Goal: Task Accomplishment & Management: Complete application form

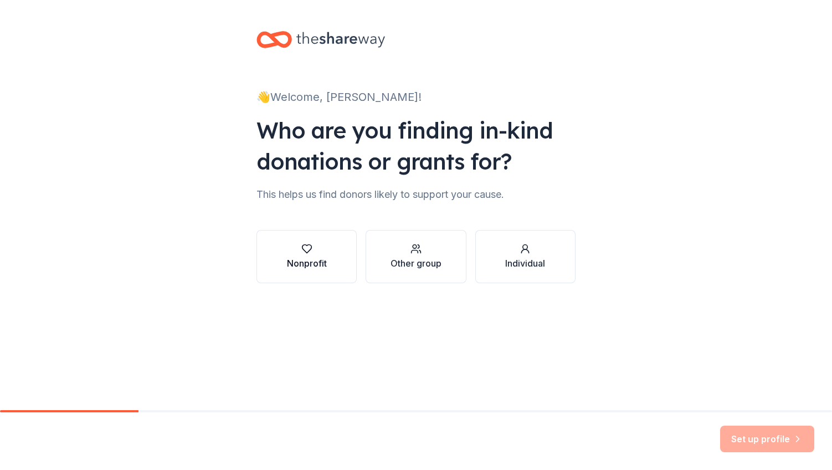
click at [308, 246] on icon "button" at bounding box center [306, 248] width 11 height 11
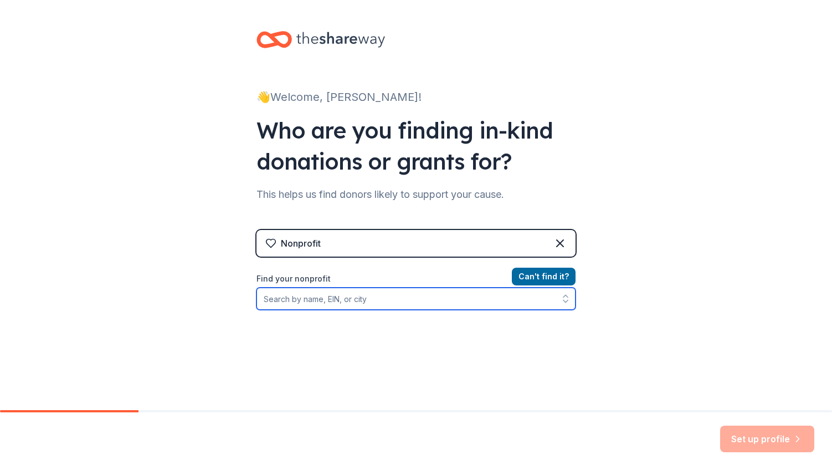
click at [364, 301] on input "Find your nonprofit" at bounding box center [415, 298] width 319 height 22
paste input "[US_EMPLOYER_IDENTIFICATION_NUMBER]"
type input "[US_EMPLOYER_IDENTIFICATION_NUMBER]"
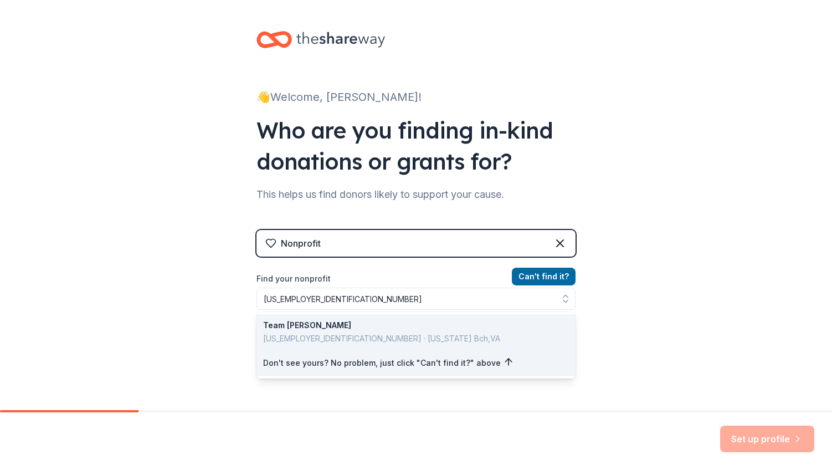
drag, startPoint x: 316, startPoint y: 332, endPoint x: 405, endPoint y: 326, distance: 88.8
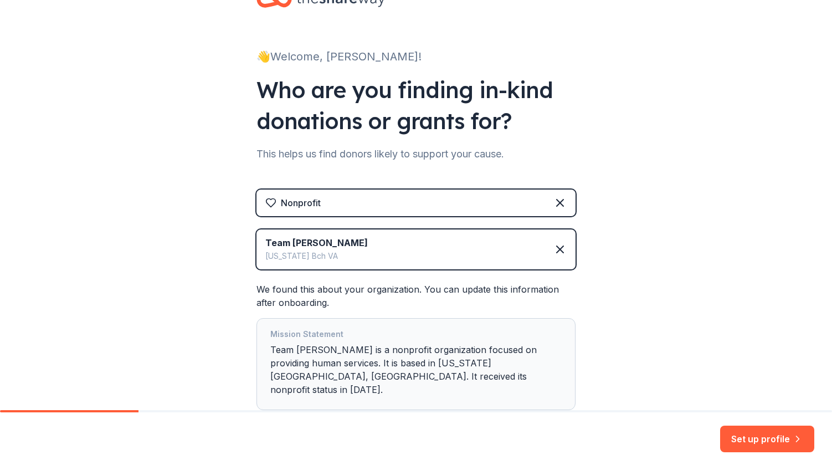
scroll to position [102, 0]
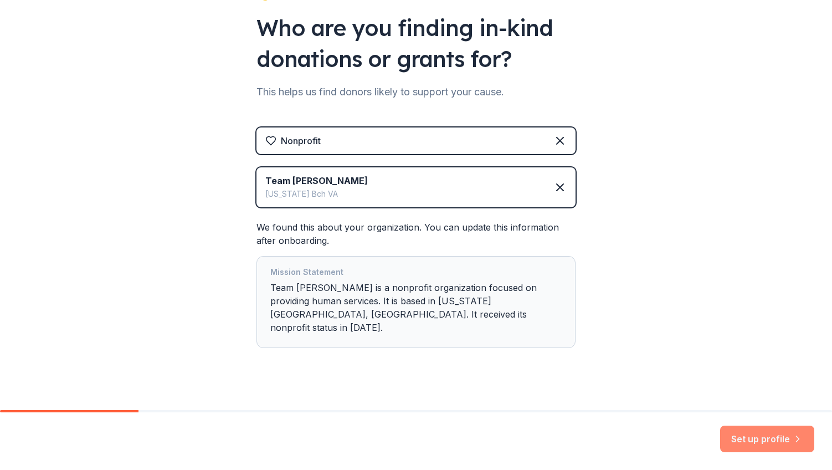
click at [747, 435] on button "Set up profile" at bounding box center [767, 438] width 94 height 27
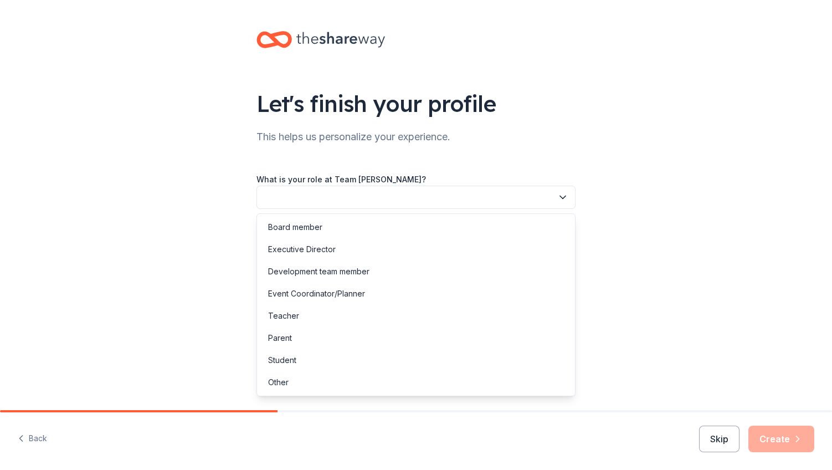
click at [378, 193] on button "button" at bounding box center [415, 197] width 319 height 23
click at [352, 228] on div "Board member" at bounding box center [415, 227] width 313 height 22
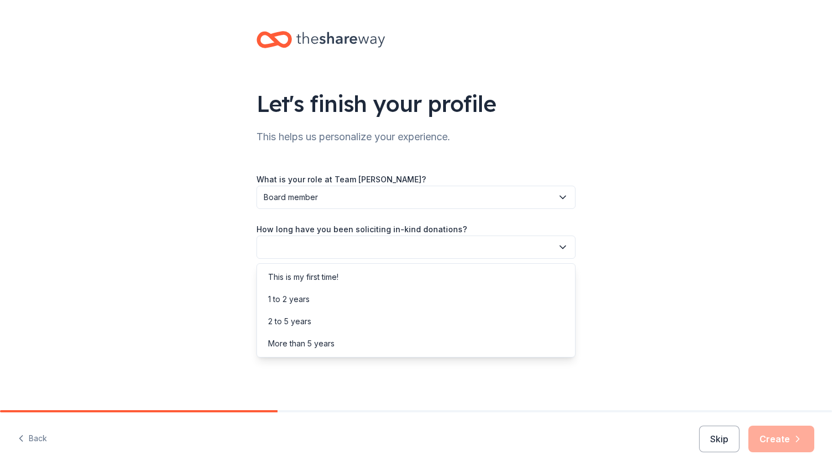
click at [361, 245] on button "button" at bounding box center [415, 246] width 319 height 23
click at [344, 341] on div "More than 5 years" at bounding box center [415, 343] width 313 height 22
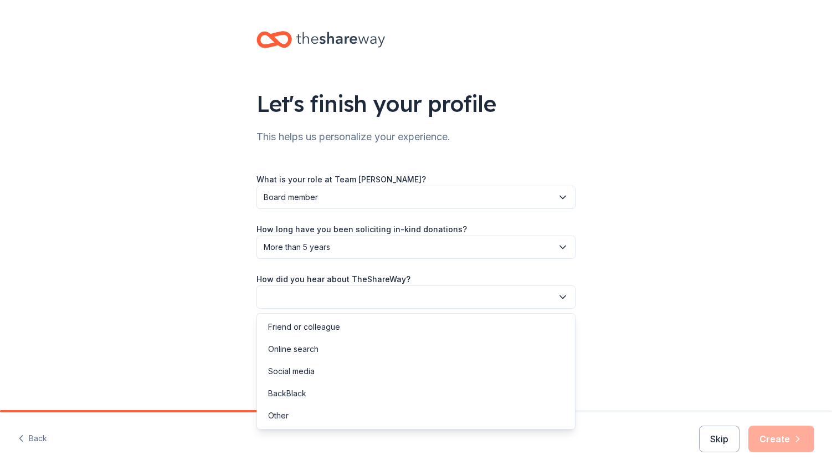
click at [351, 300] on button "button" at bounding box center [415, 296] width 319 height 23
drag, startPoint x: 339, startPoint y: 347, endPoint x: 440, endPoint y: 366, distance: 102.0
click at [339, 347] on div "Online search" at bounding box center [415, 349] width 313 height 22
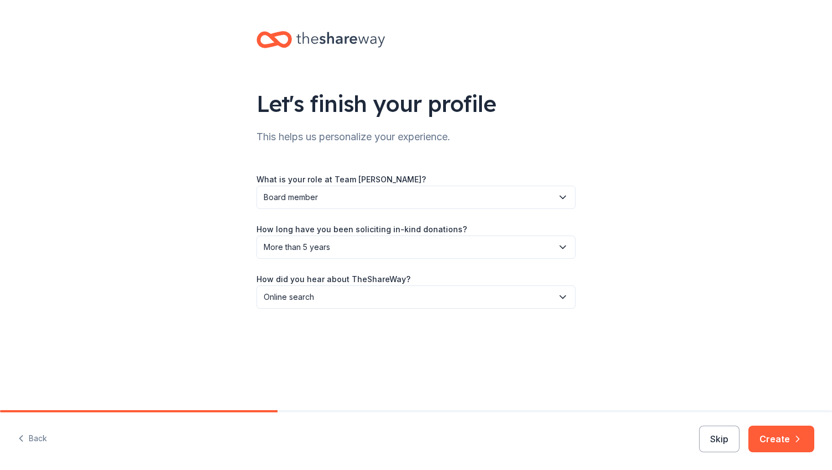
click at [767, 435] on button "Create" at bounding box center [781, 438] width 66 height 27
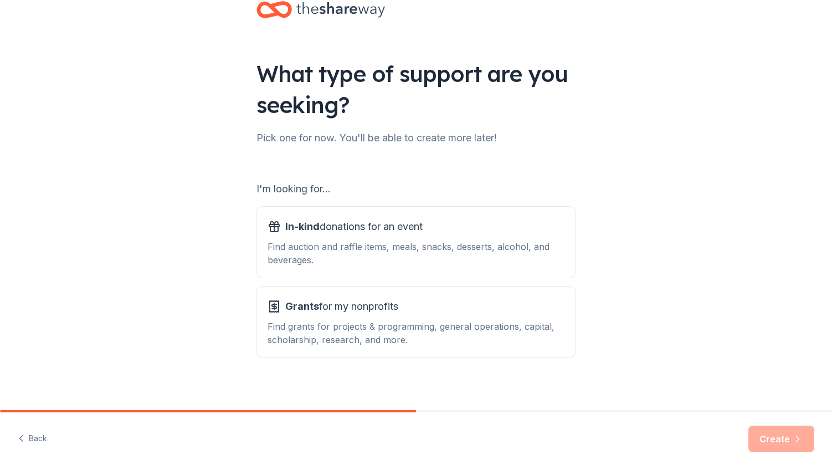
scroll to position [37, 0]
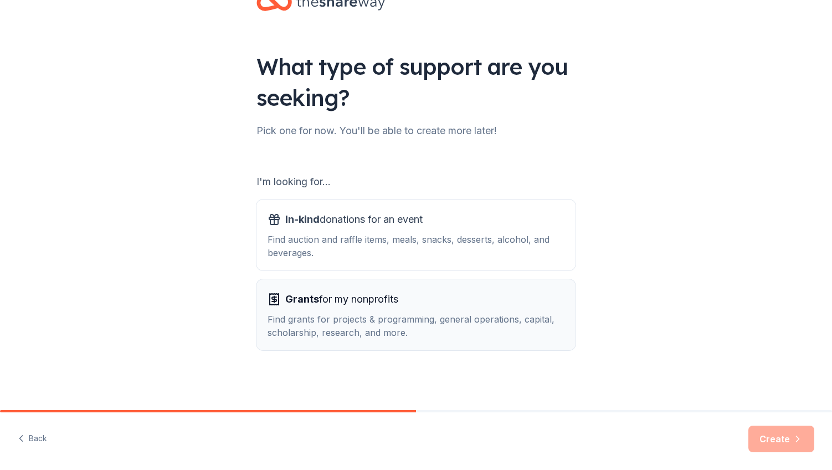
click at [368, 310] on div "Grants for my nonprofits Find grants for projects & programming, general operat…" at bounding box center [415, 314] width 297 height 49
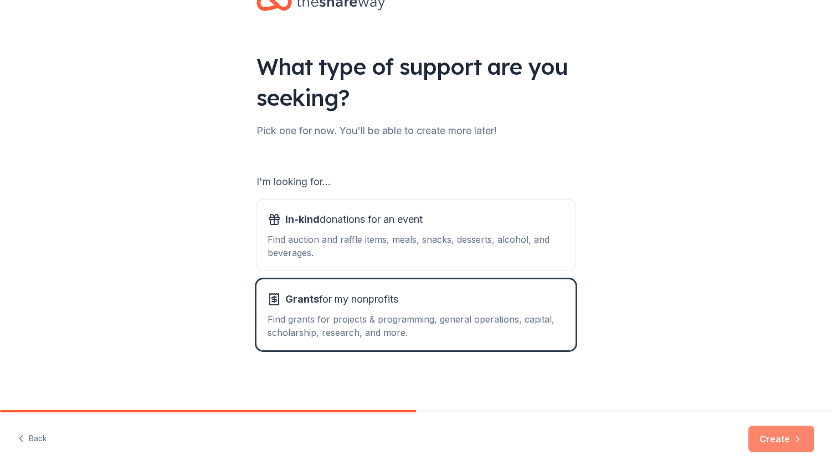
click at [772, 441] on button "Create" at bounding box center [781, 438] width 66 height 27
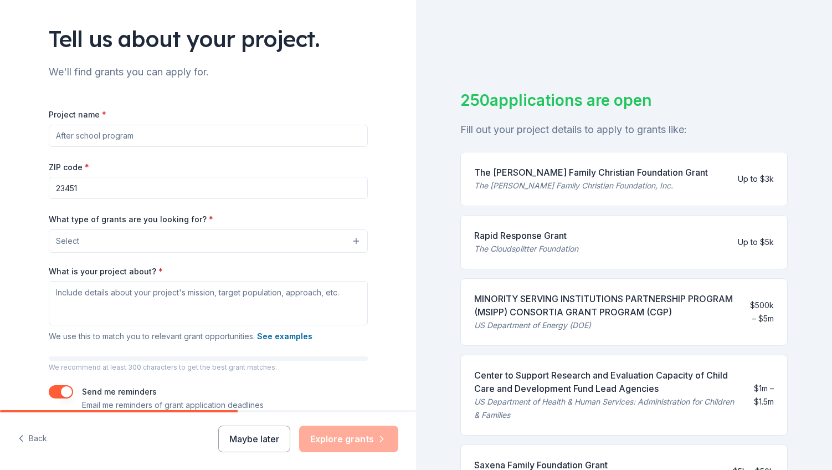
scroll to position [82, 0]
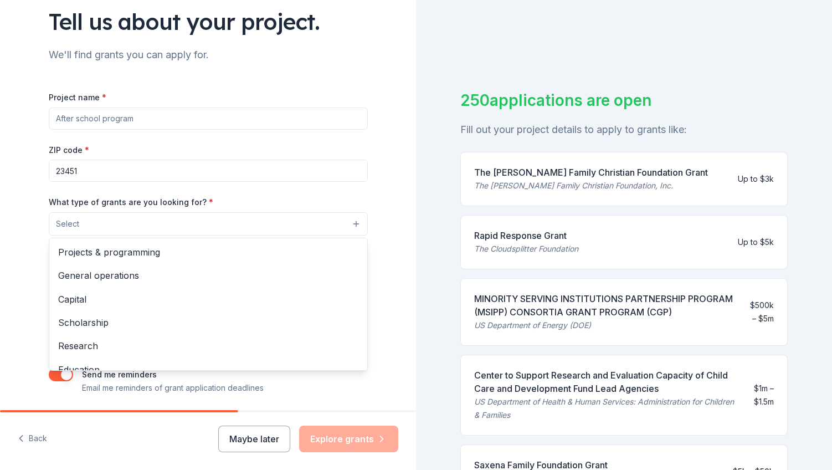
click at [141, 227] on button "Select" at bounding box center [208, 223] width 319 height 23
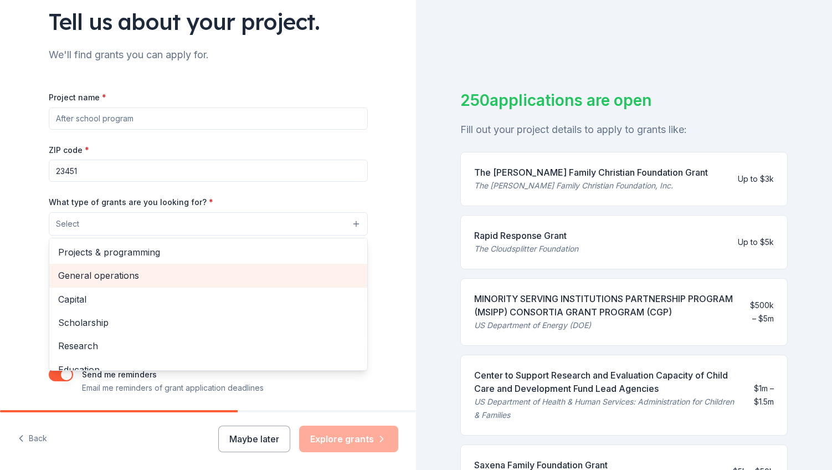
click at [145, 275] on span "General operations" at bounding box center [208, 275] width 300 height 14
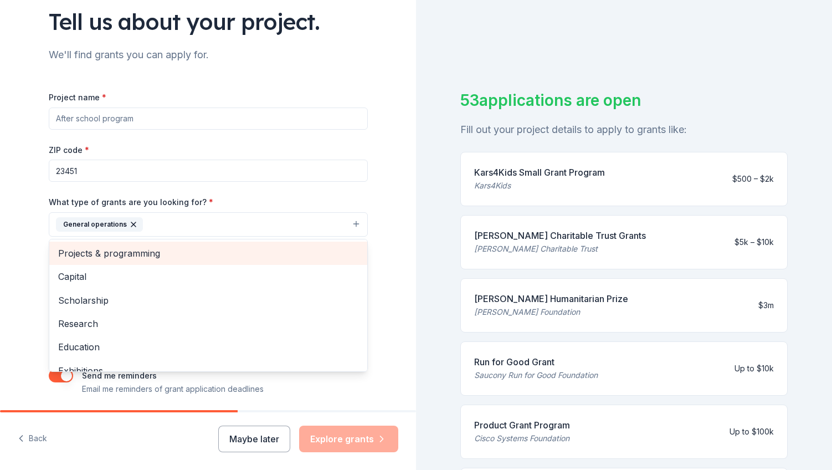
click at [153, 250] on span "Projects & programming" at bounding box center [208, 253] width 300 height 14
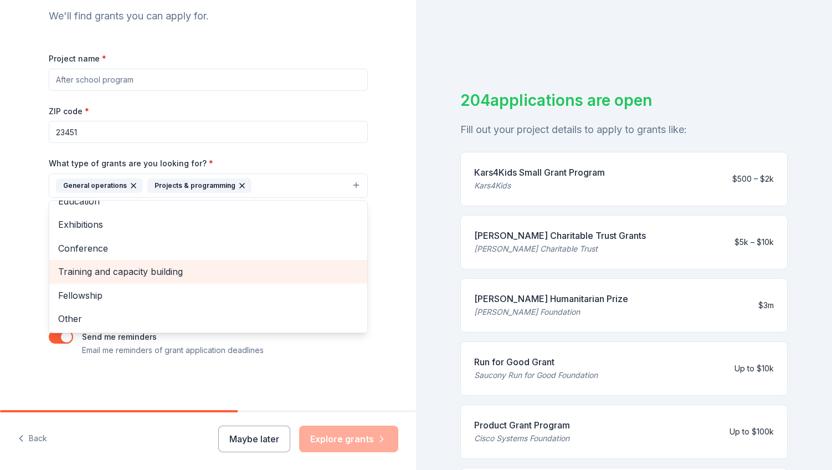
scroll to position [0, 0]
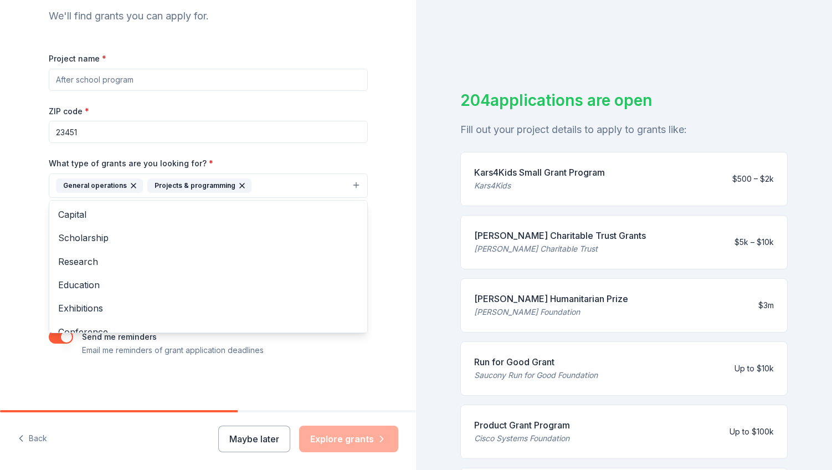
click at [18, 228] on div "Tell us about your project. We'll find grants you can apply for. Project name *…" at bounding box center [208, 144] width 416 height 531
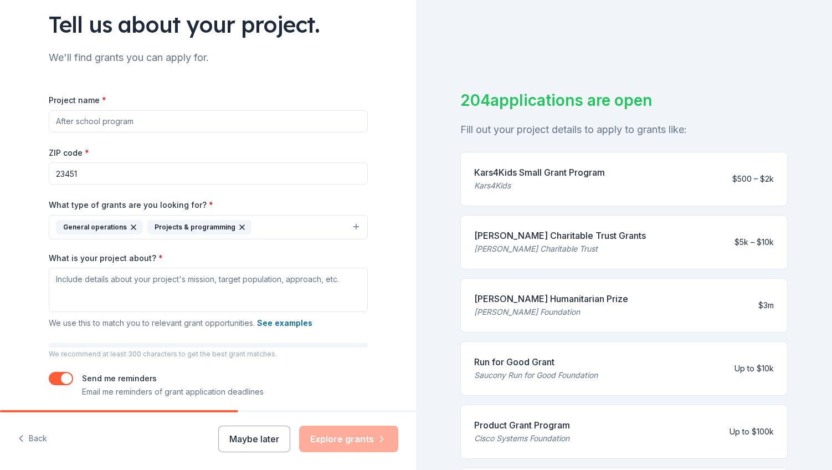
scroll to position [16, 0]
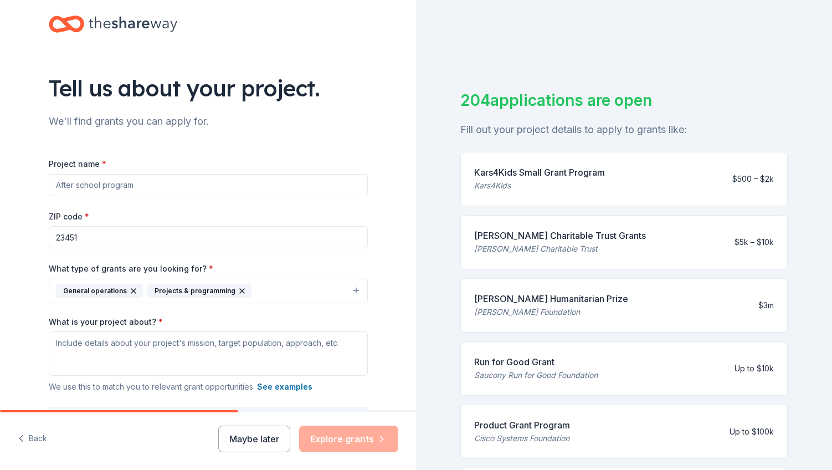
click at [95, 185] on input "Project name *" at bounding box center [208, 185] width 319 height 22
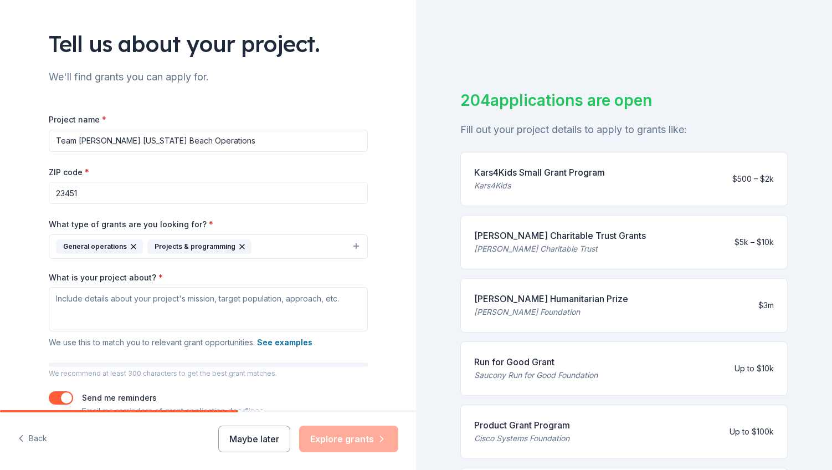
scroll to position [111, 0]
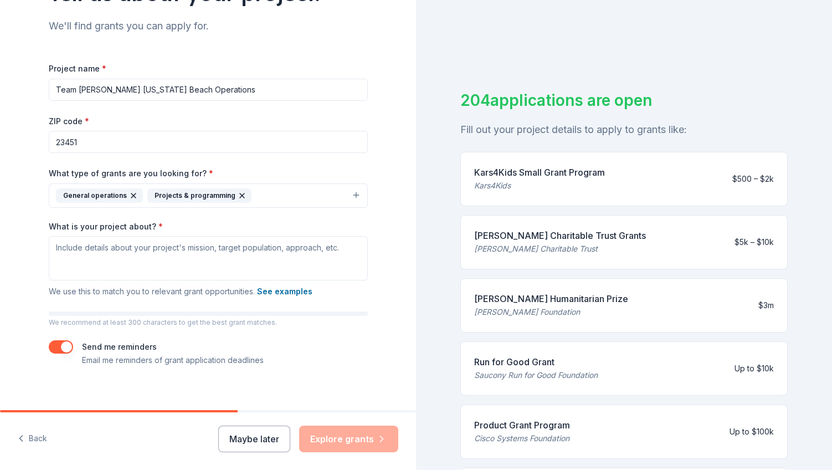
type input "Team [PERSON_NAME] [US_STATE] Beach Operations"
click at [122, 267] on textarea "What is your project about? *" at bounding box center [208, 258] width 319 height 44
click at [171, 265] on textarea "What is your project about? *" at bounding box center [208, 258] width 319 height 44
paste textarea "to support our mission of race inclusion in the [US_STATE][GEOGRAPHIC_DATA] are…"
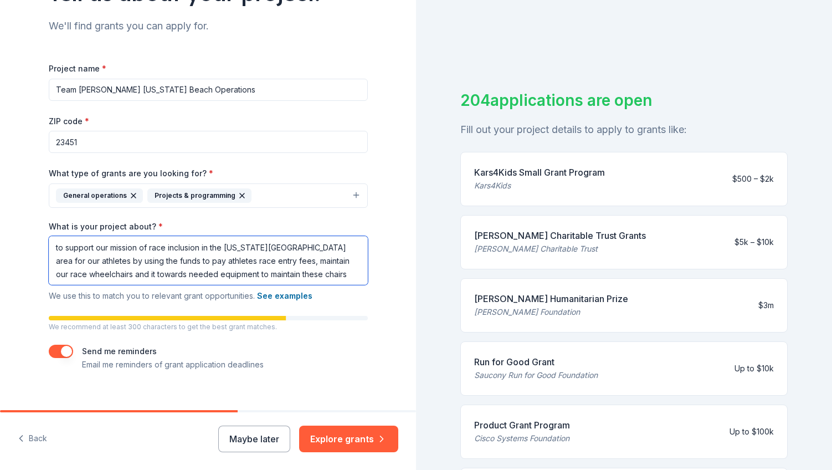
scroll to position [65, 0]
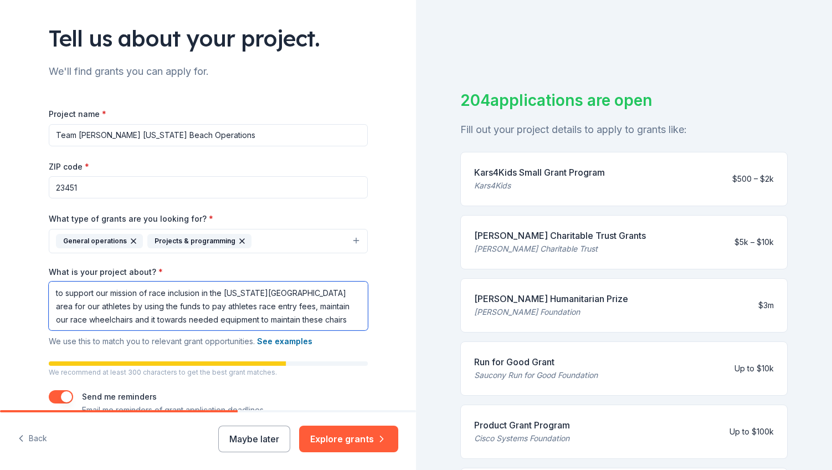
click at [56, 295] on textarea "to support our mission of race inclusion in the [US_STATE][GEOGRAPHIC_DATA] are…" at bounding box center [208, 305] width 319 height 49
paste textarea "Team [PERSON_NAME] [US_STATE] Beach (Team [PERSON_NAME]) is a nonprofit organiz…"
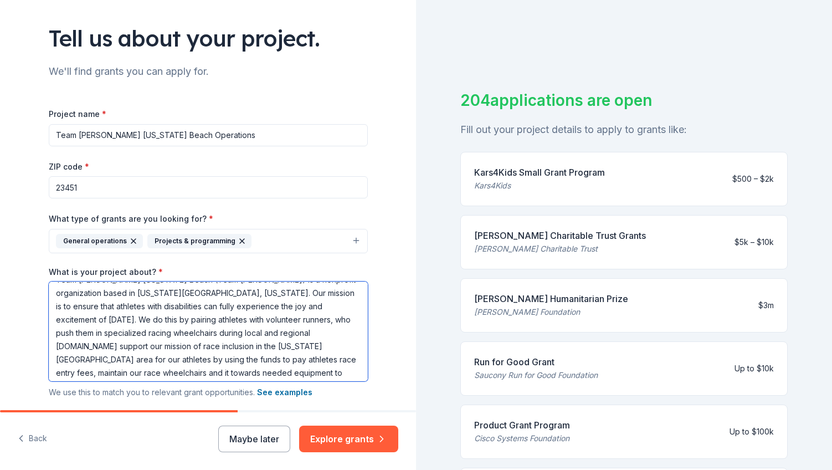
scroll to position [17, 0]
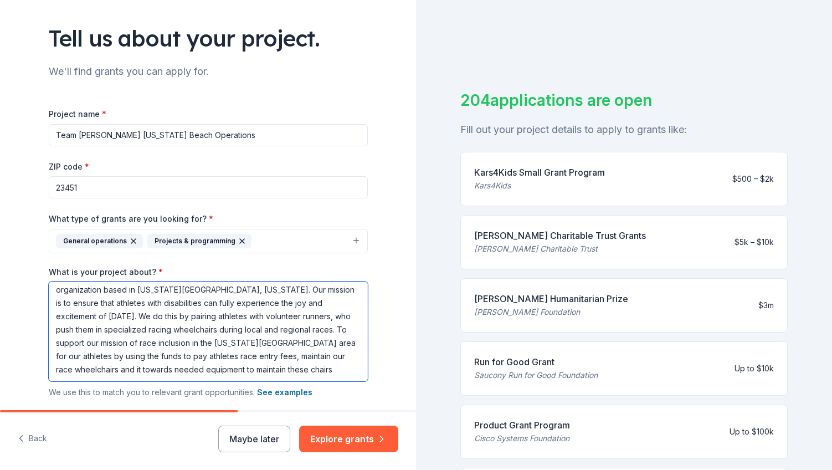
click at [323, 331] on textarea "Team [PERSON_NAME] [US_STATE] Beach (Team [PERSON_NAME]) is a nonprofit organiz…" at bounding box center [208, 331] width 319 height 100
drag, startPoint x: 296, startPoint y: 330, endPoint x: 164, endPoint y: 345, distance: 132.2
click at [164, 345] on textarea "Team [PERSON_NAME] [US_STATE] Beach (Team [PERSON_NAME]) is a nonprofit organiz…" at bounding box center [208, 331] width 319 height 100
drag, startPoint x: 255, startPoint y: 357, endPoint x: 186, endPoint y: 356, distance: 69.8
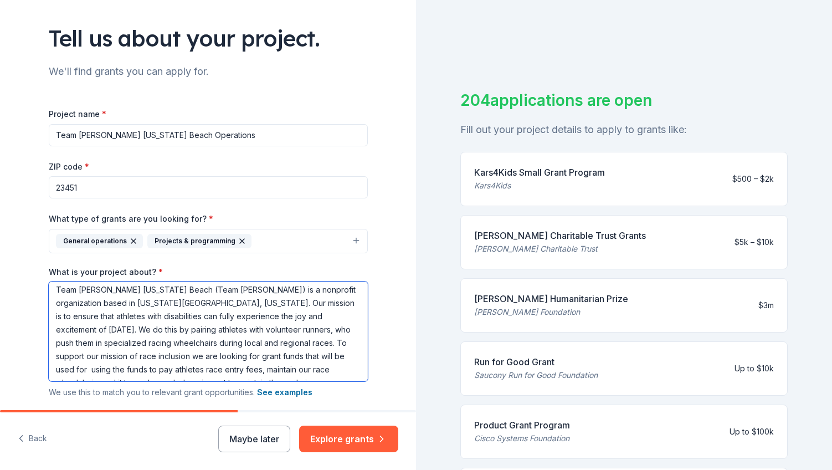
click at [186, 356] on textarea "Team [PERSON_NAME] [US_STATE] Beach (Team [PERSON_NAME]) is a nonprofit organiz…" at bounding box center [208, 331] width 319 height 100
click at [198, 355] on textarea "Team [PERSON_NAME] [US_STATE] Beach (Team [PERSON_NAME]) is a nonprofit organiz…" at bounding box center [208, 331] width 319 height 100
click at [335, 353] on textarea "Team [PERSON_NAME] [US_STATE] Beach (Team [PERSON_NAME]) is a nonprofit organiz…" at bounding box center [208, 331] width 319 height 100
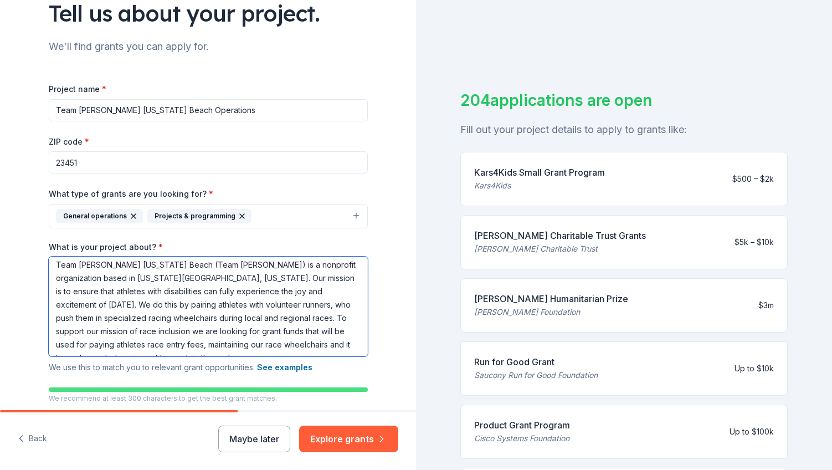
scroll to position [102, 0]
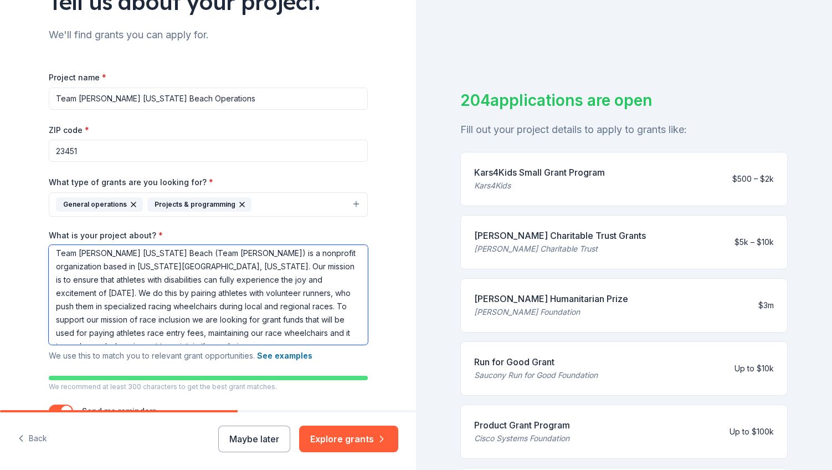
click at [150, 335] on textarea "Team [PERSON_NAME] [US_STATE] Beach (Team [PERSON_NAME]) is a nonprofit organiz…" at bounding box center [208, 295] width 319 height 100
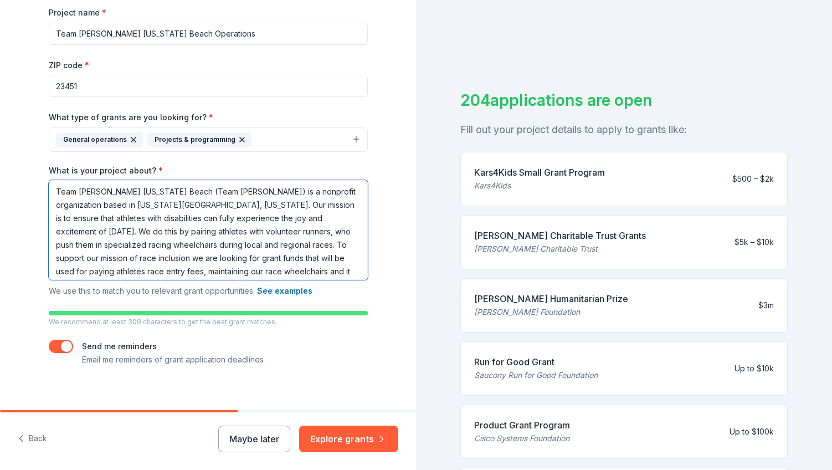
scroll to position [3, 0]
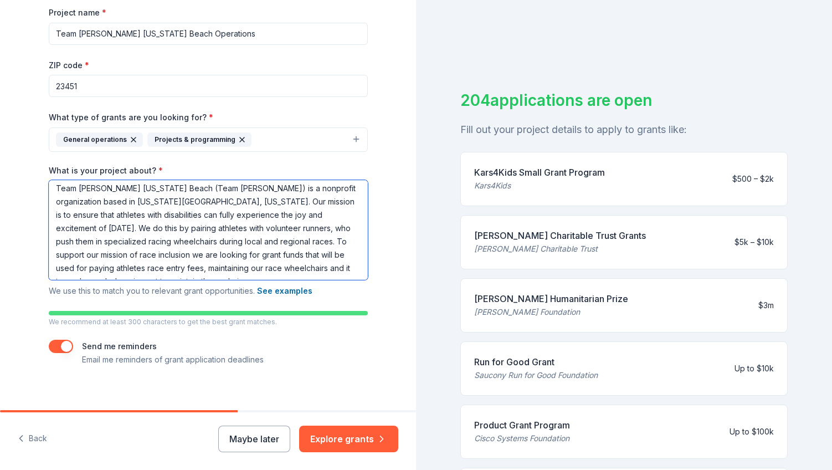
click at [158, 270] on textarea "Team [PERSON_NAME] [US_STATE] Beach (Team [PERSON_NAME]) is a nonprofit organiz…" at bounding box center [208, 230] width 319 height 100
drag, startPoint x: 187, startPoint y: 268, endPoint x: 151, endPoint y: 267, distance: 36.0
click at [151, 268] on textarea "Team [PERSON_NAME] [US_STATE] Beach (Team [PERSON_NAME]) is a nonprofit organiz…" at bounding box center [208, 230] width 319 height 100
click at [327, 269] on textarea "Team [PERSON_NAME] [US_STATE] Beach (Team [PERSON_NAME]) is a nonprofit organiz…" at bounding box center [208, 230] width 319 height 100
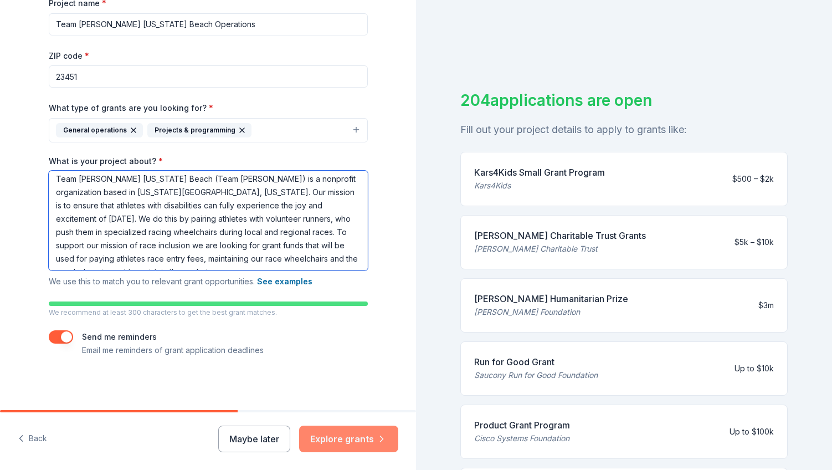
type textarea "Team [PERSON_NAME] [US_STATE] Beach (Team [PERSON_NAME]) is a nonprofit organiz…"
click at [359, 438] on button "Explore grants" at bounding box center [348, 438] width 99 height 27
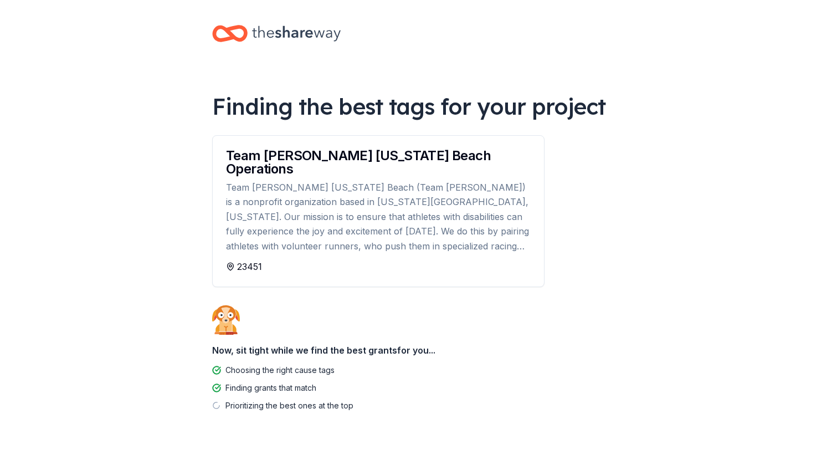
scroll to position [3, 0]
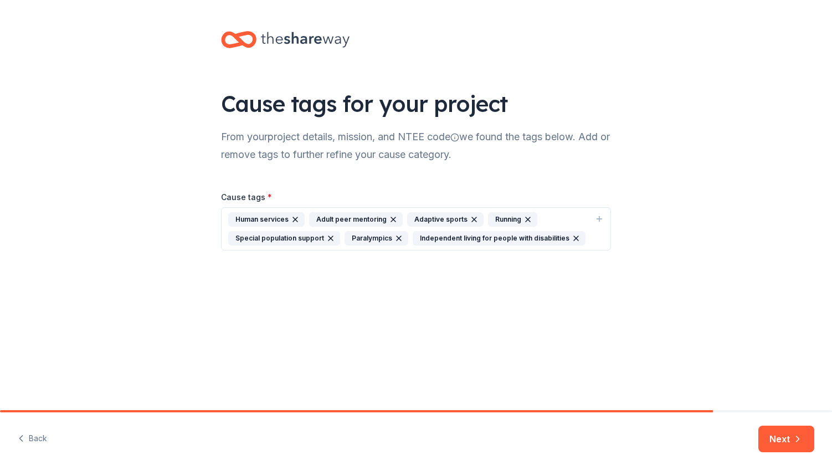
click at [256, 221] on div "Human services" at bounding box center [266, 219] width 76 height 14
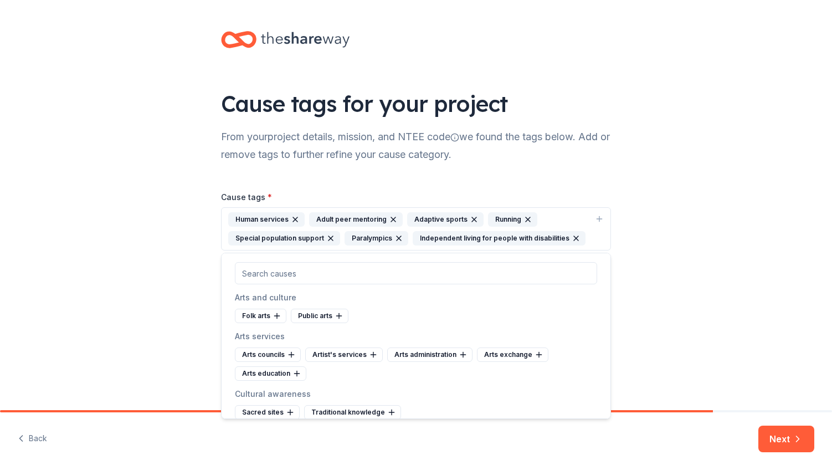
click at [263, 220] on div "Human services" at bounding box center [266, 219] width 76 height 14
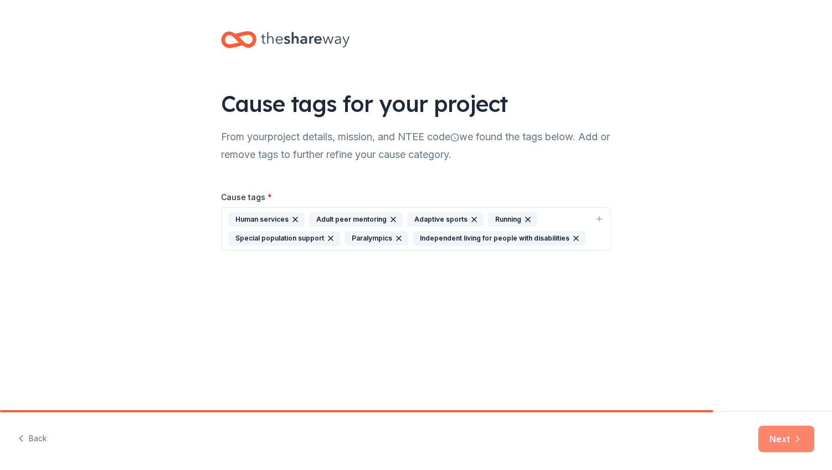
click at [783, 438] on button "Next" at bounding box center [786, 438] width 56 height 27
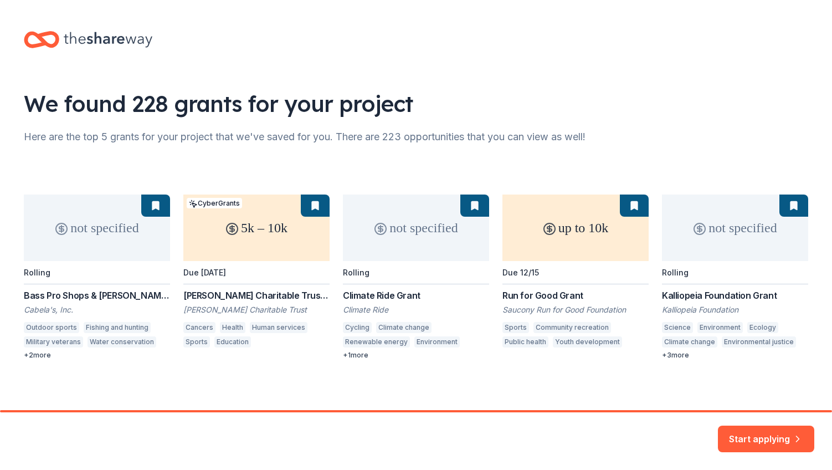
scroll to position [3, 0]
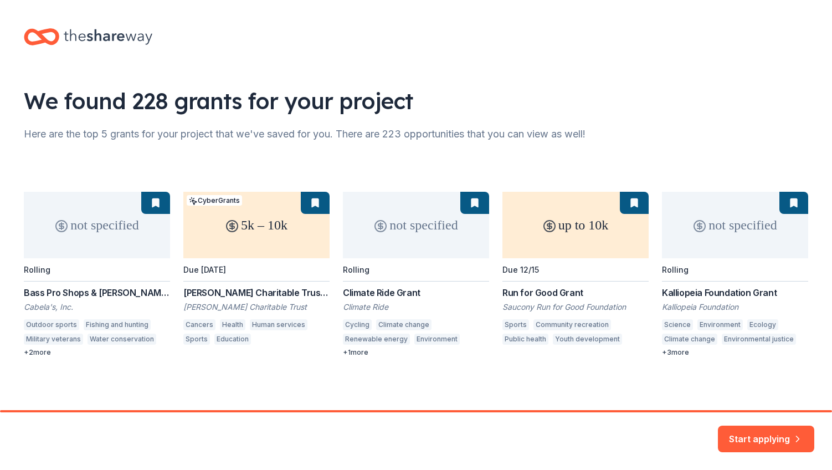
click at [582, 214] on div "not specified Rolling Bass Pro Shops & [PERSON_NAME]'s Funding Cabela's, Inc. O…" at bounding box center [416, 274] width 784 height 165
click at [185, 294] on div "not specified Rolling Bass Pro Shops & [PERSON_NAME]'s Funding Cabela's, Inc. O…" at bounding box center [416, 274] width 784 height 165
drag, startPoint x: 183, startPoint y: 292, endPoint x: 325, endPoint y: 290, distance: 141.8
click at [325, 290] on div "not specified Rolling Bass Pro Shops & [PERSON_NAME]'s Funding Cabela's, Inc. O…" at bounding box center [416, 274] width 784 height 165
copy div "[PERSON_NAME] Charitable Trust"
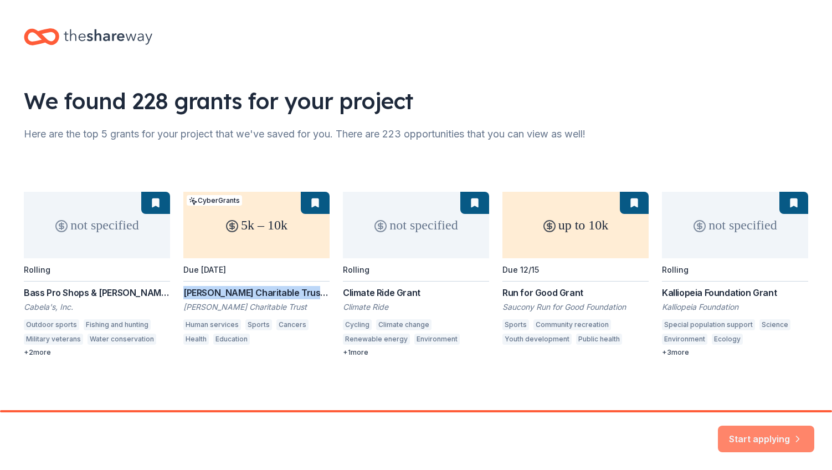
click at [764, 431] on button "Start applying" at bounding box center [766, 432] width 96 height 27
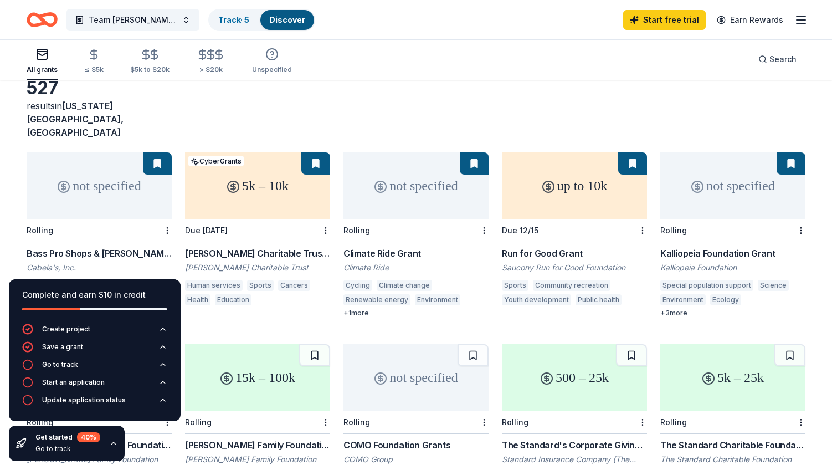
scroll to position [24, 0]
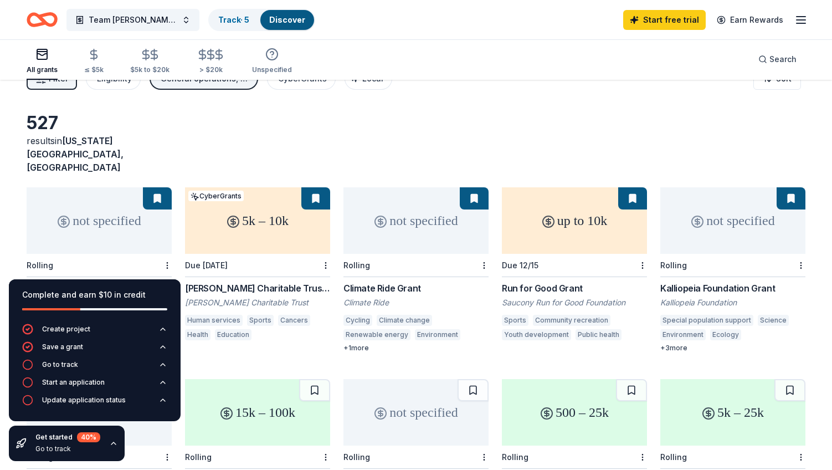
click at [411, 208] on div "not specified" at bounding box center [415, 220] width 145 height 66
